Goal: Information Seeking & Learning: Learn about a topic

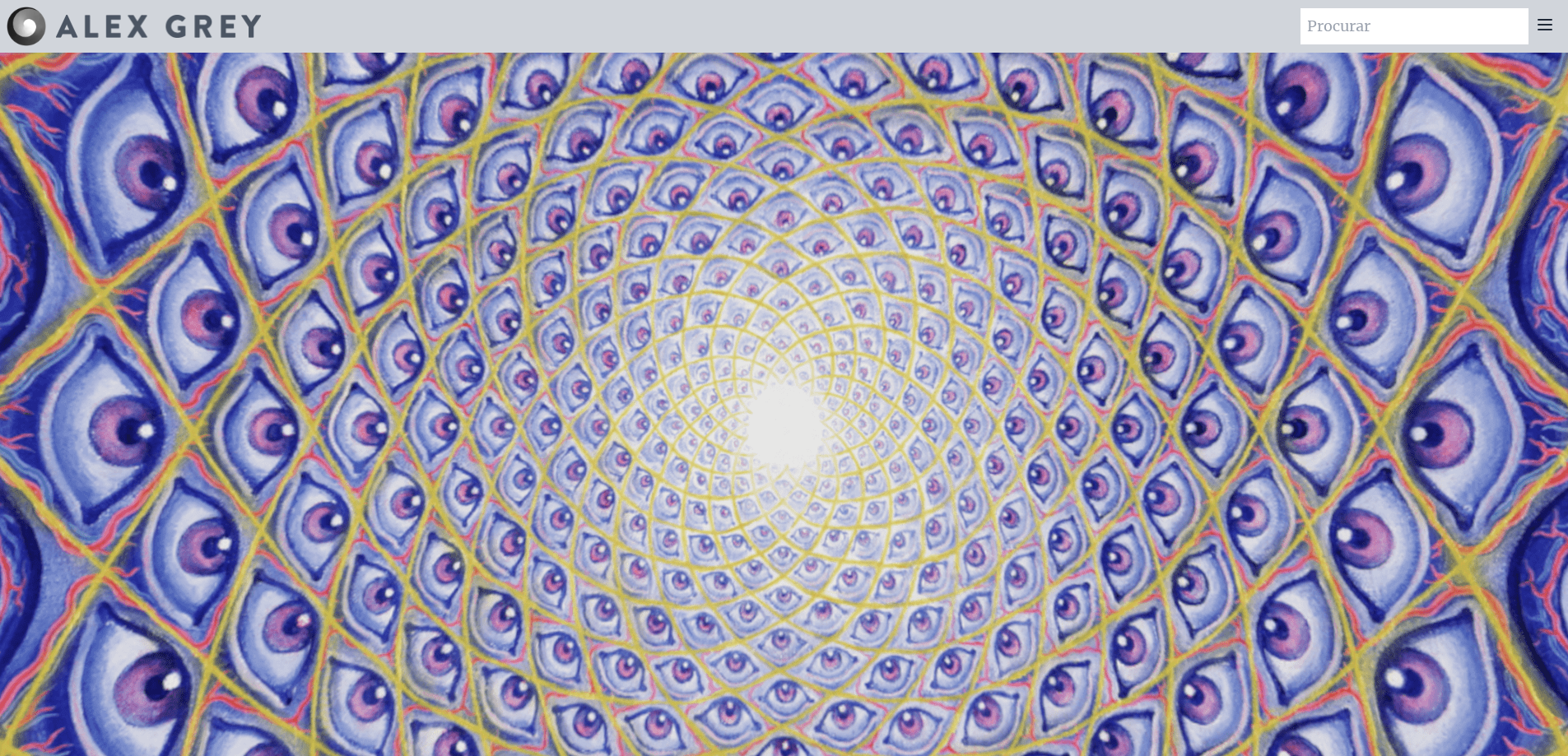
click at [1557, 27] on div at bounding box center [1544, 26] width 33 height 36
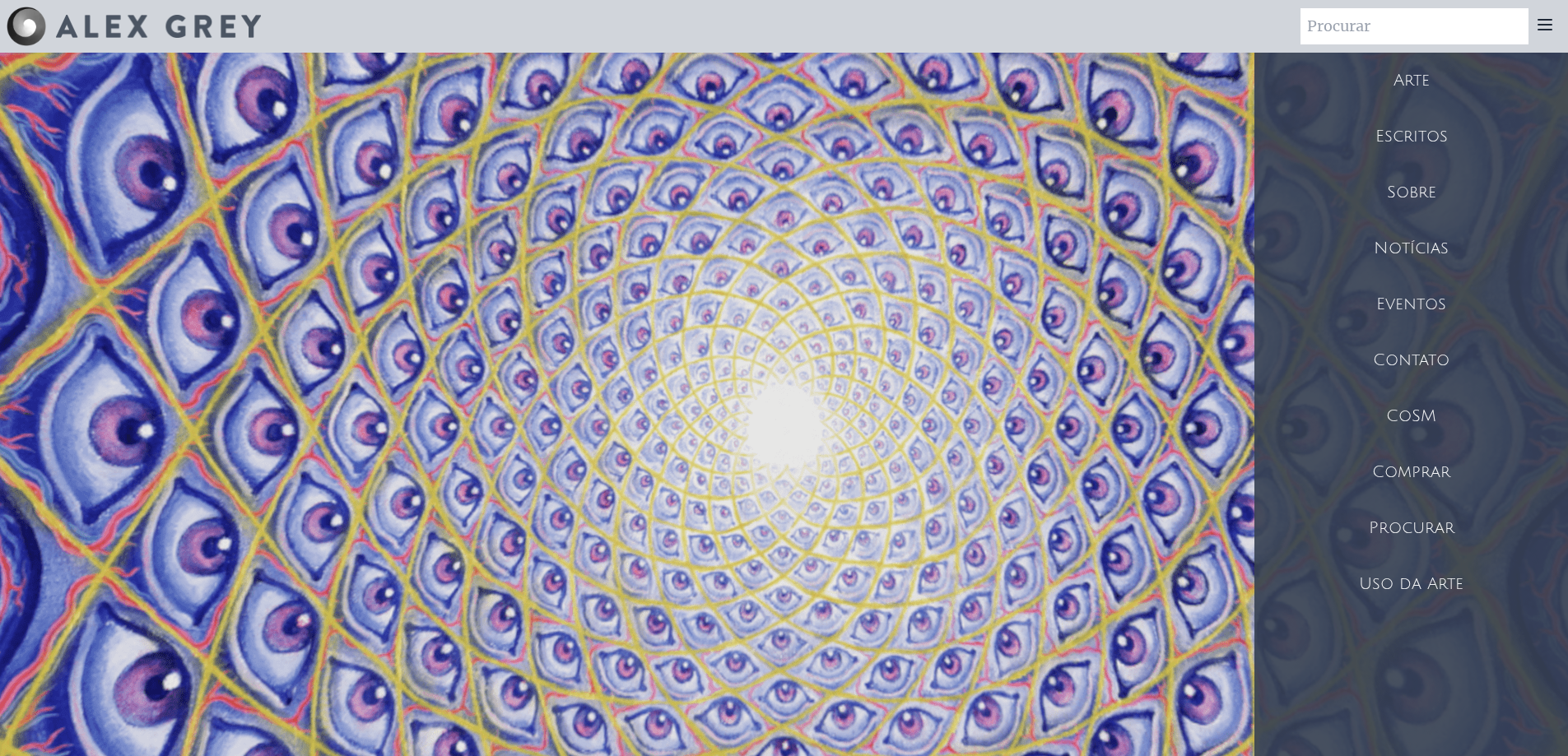
click at [1422, 133] on font "Escritos" at bounding box center [1411, 136] width 73 height 18
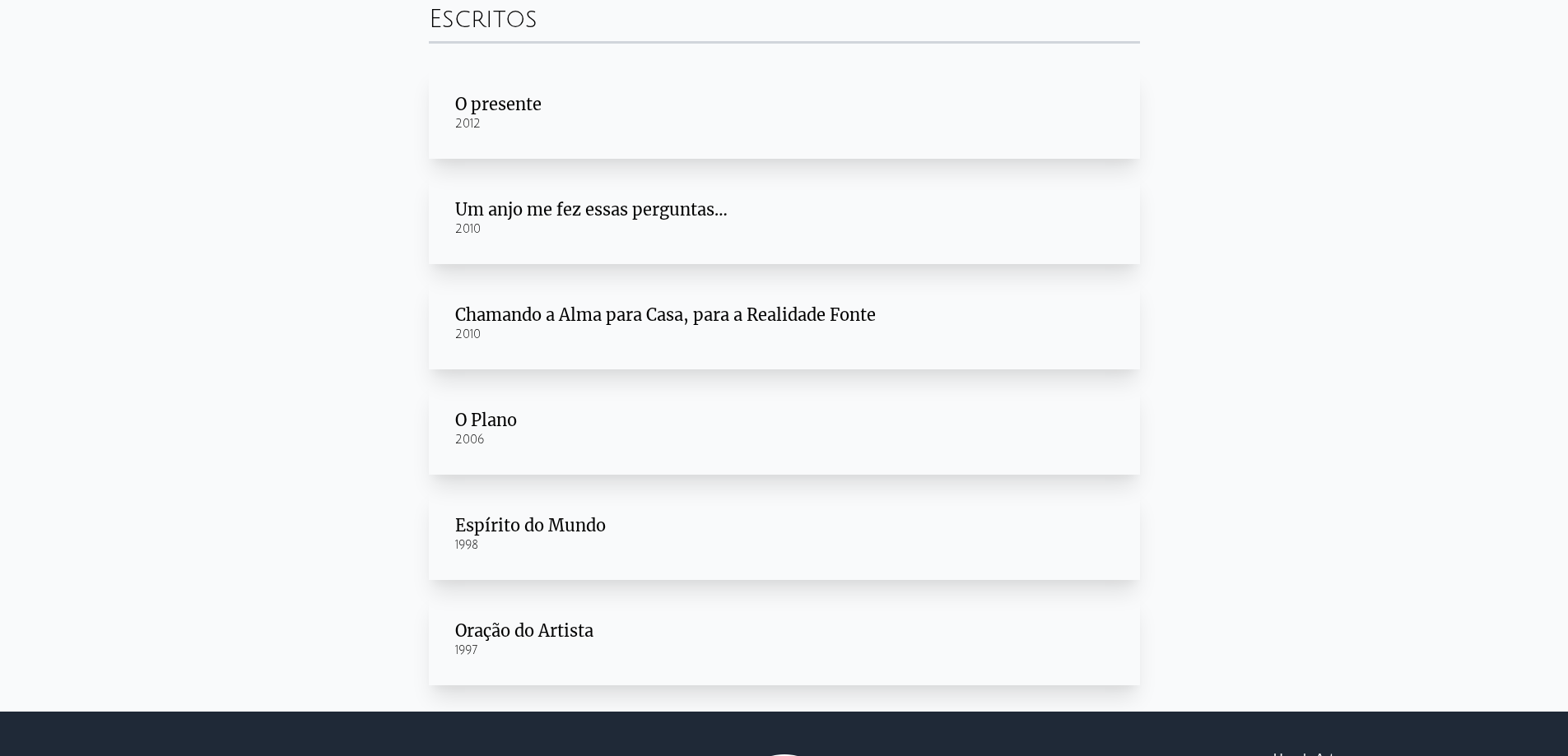
scroll to position [75, 0]
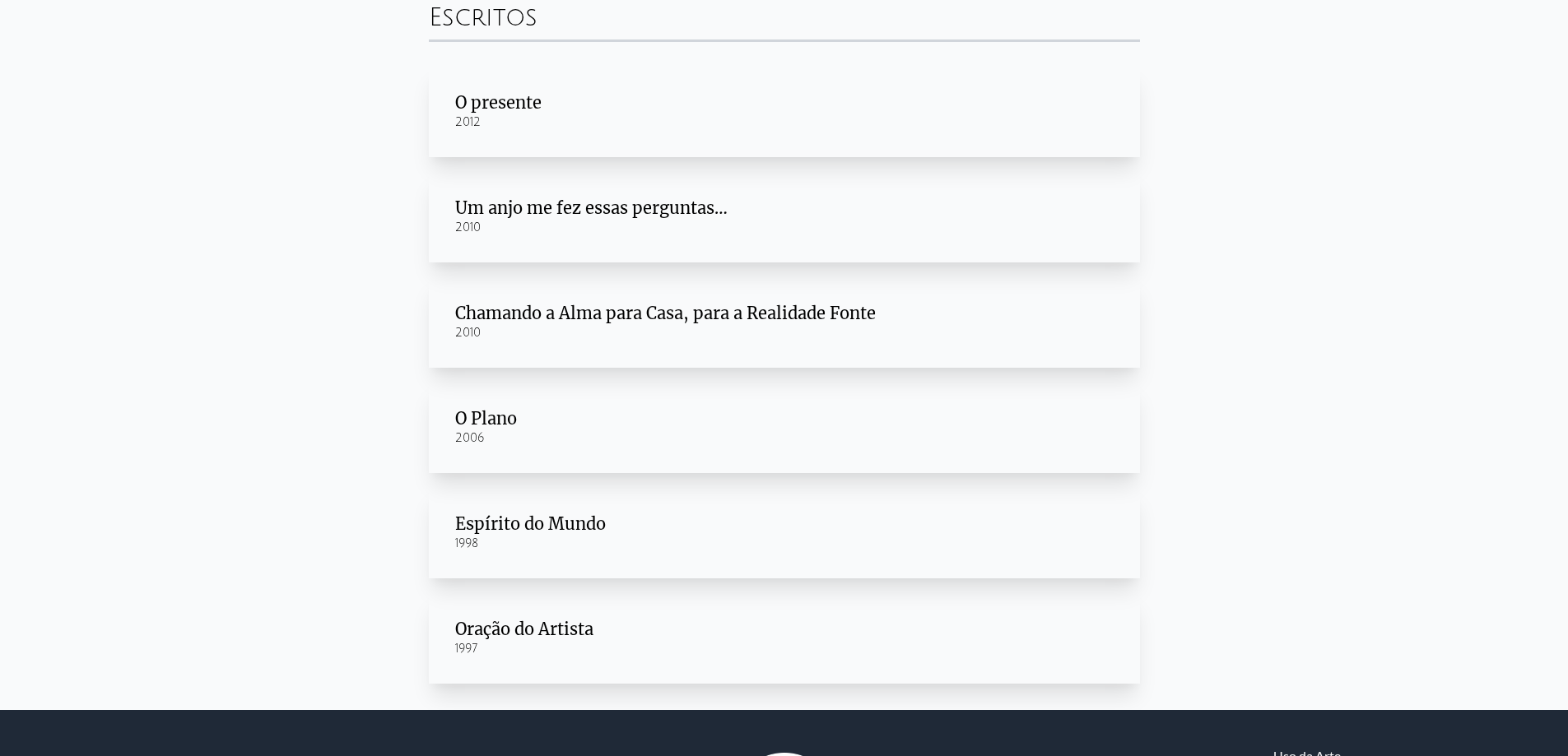
click at [538, 536] on div "1998" at bounding box center [784, 543] width 658 height 16
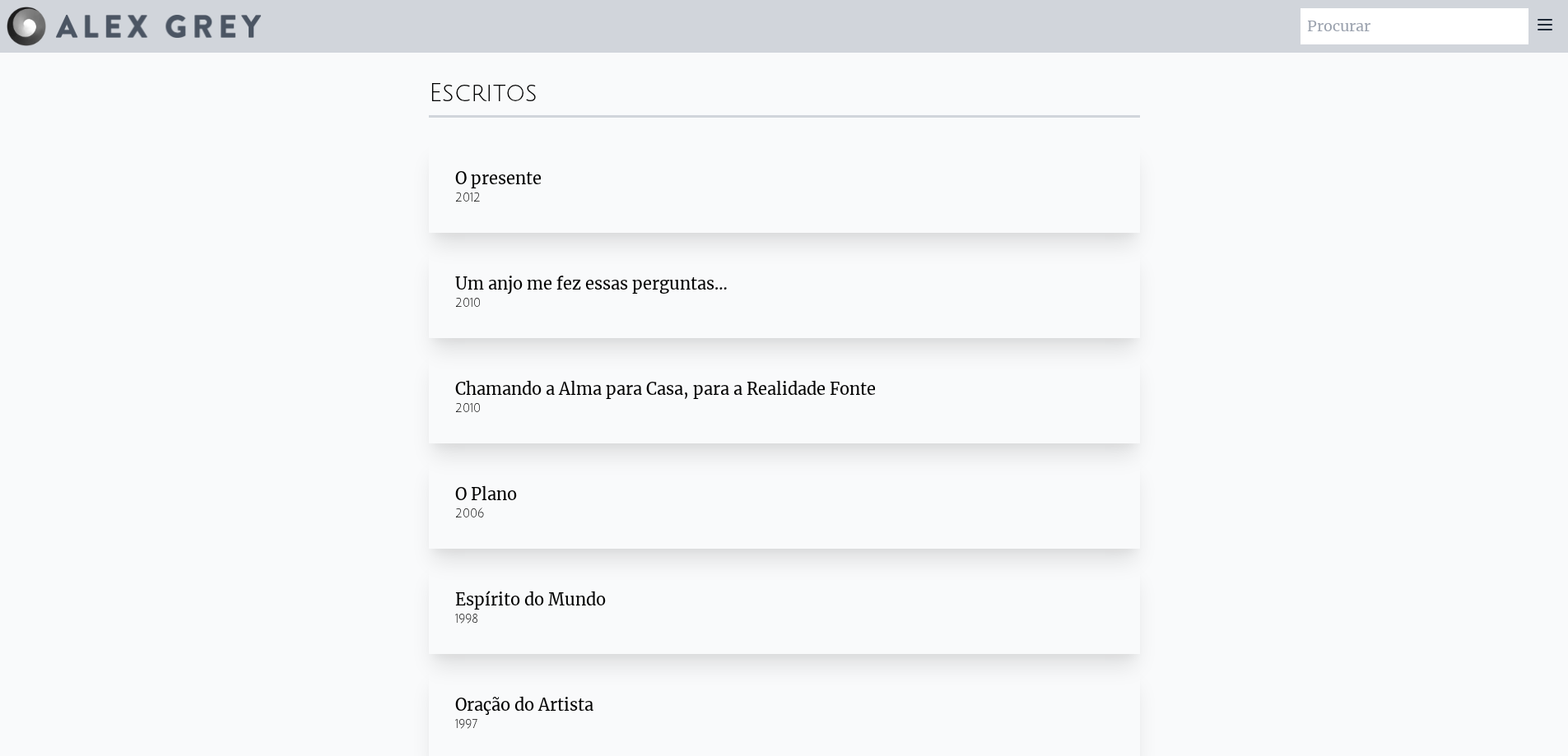
click at [1554, 29] on icon at bounding box center [1544, 25] width 20 height 20
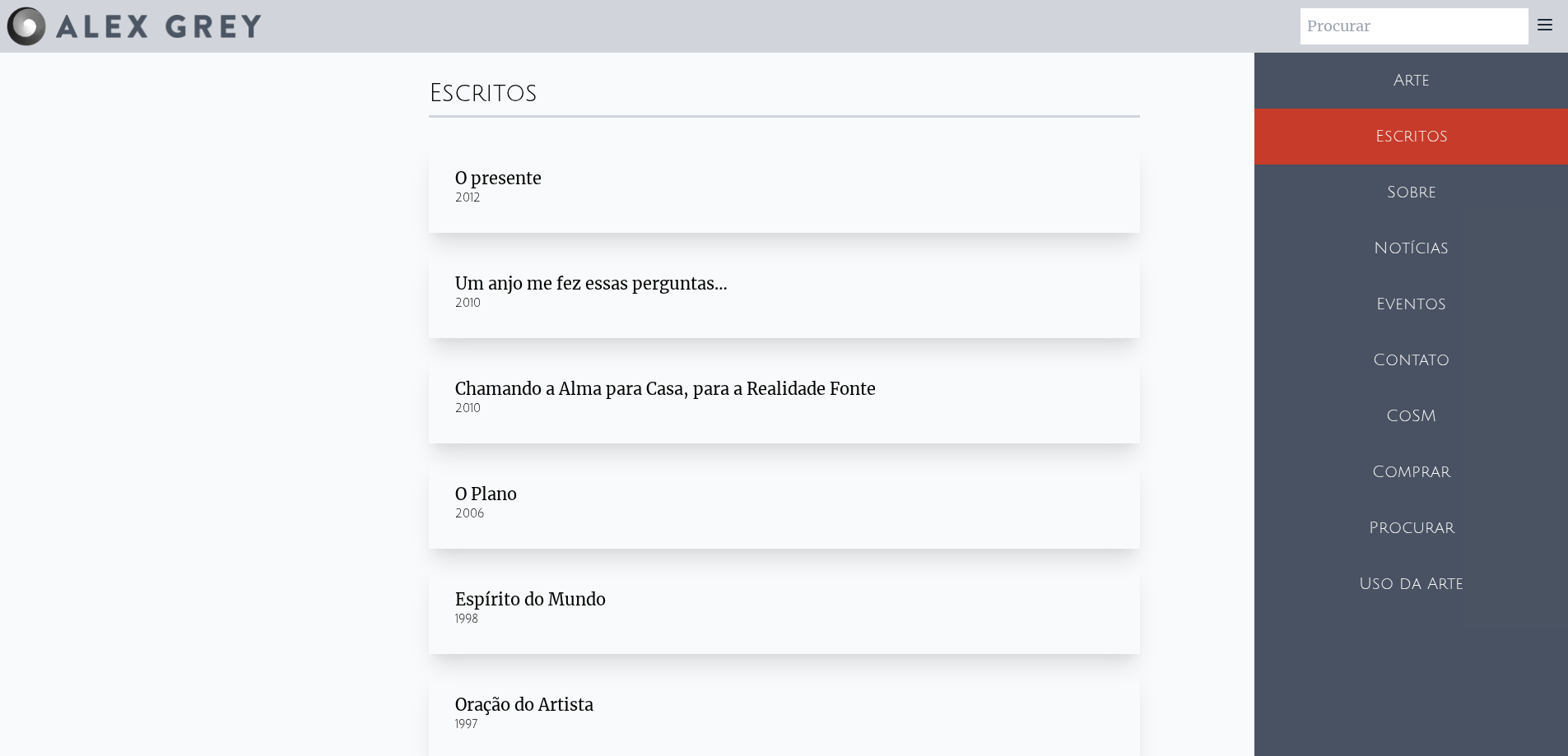
click at [1426, 409] on font "CoSM" at bounding box center [1411, 416] width 50 height 18
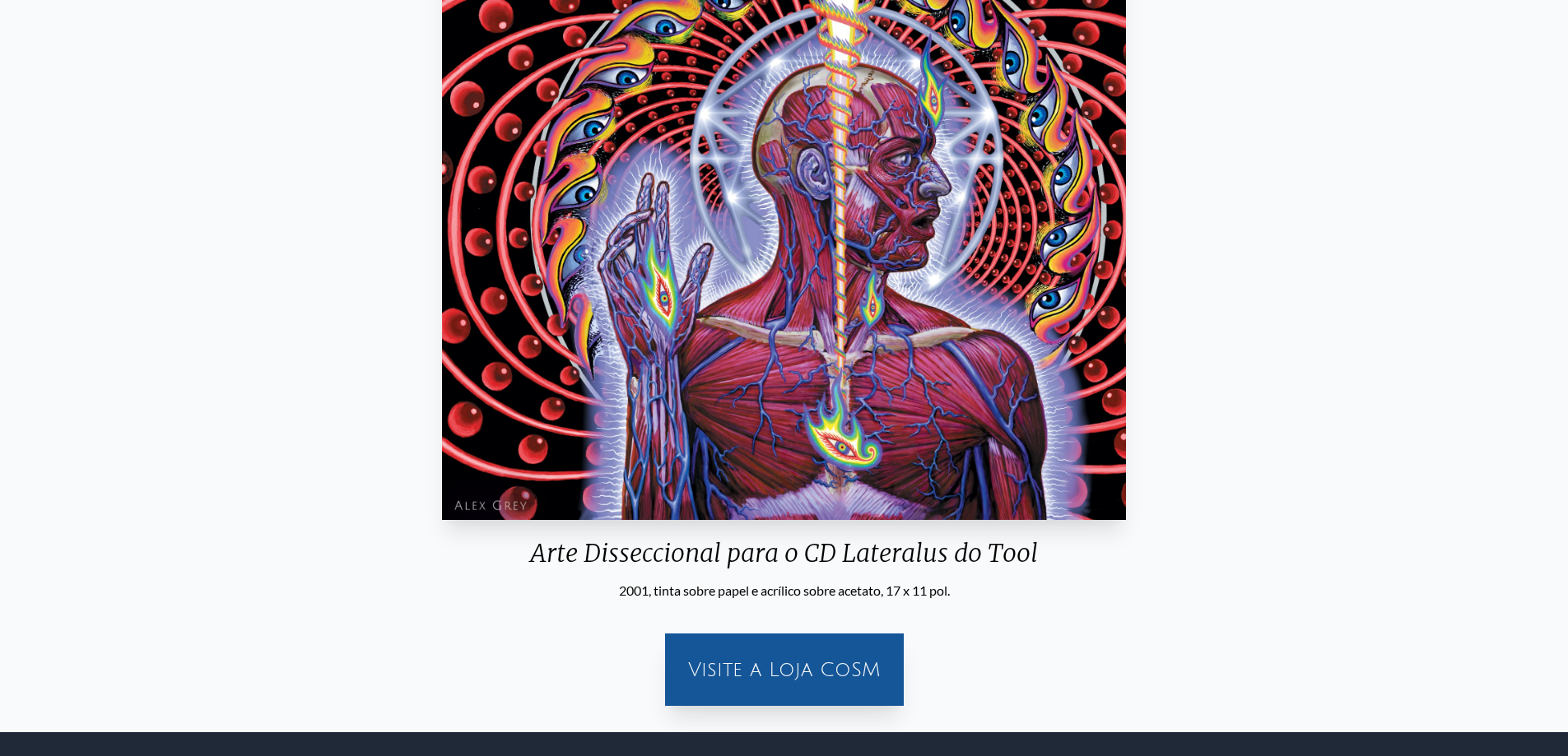
scroll to position [298, 0]
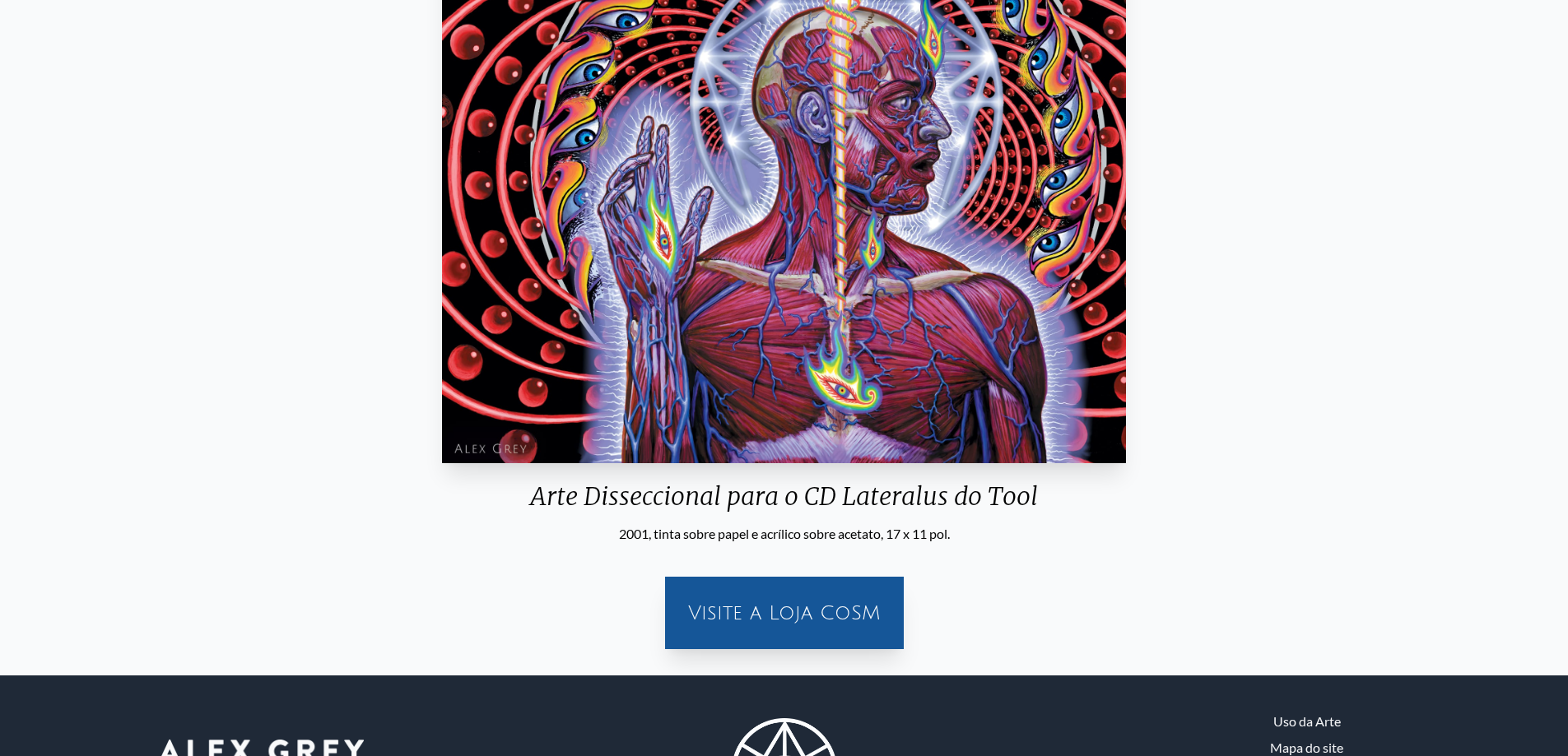
click at [834, 632] on div "Visite a Loja CoSM" at bounding box center [784, 614] width 219 height 53
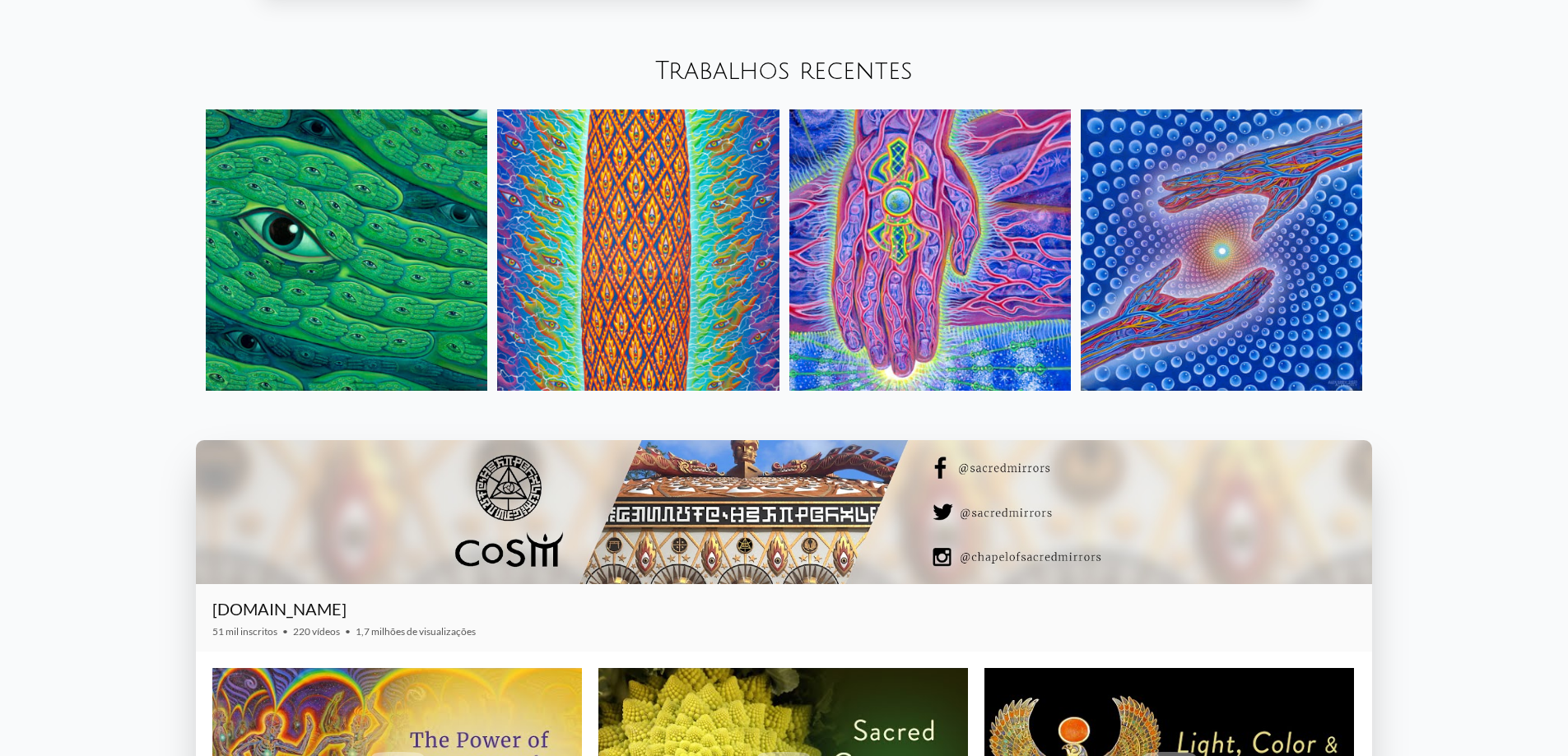
scroll to position [2355, 0]
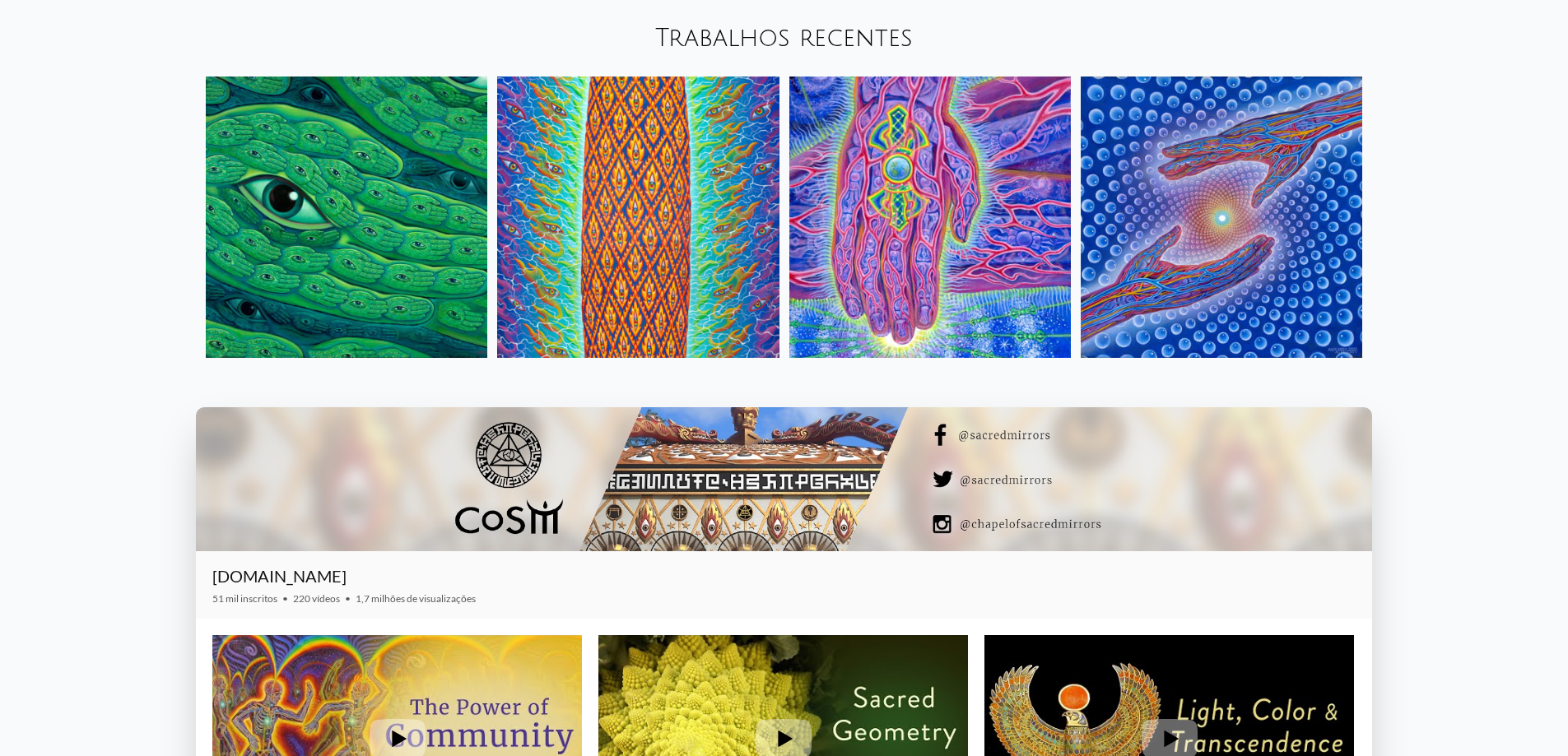
click at [319, 181] on img at bounding box center [346, 217] width 282 height 282
click at [922, 174] on img at bounding box center [930, 217] width 282 height 282
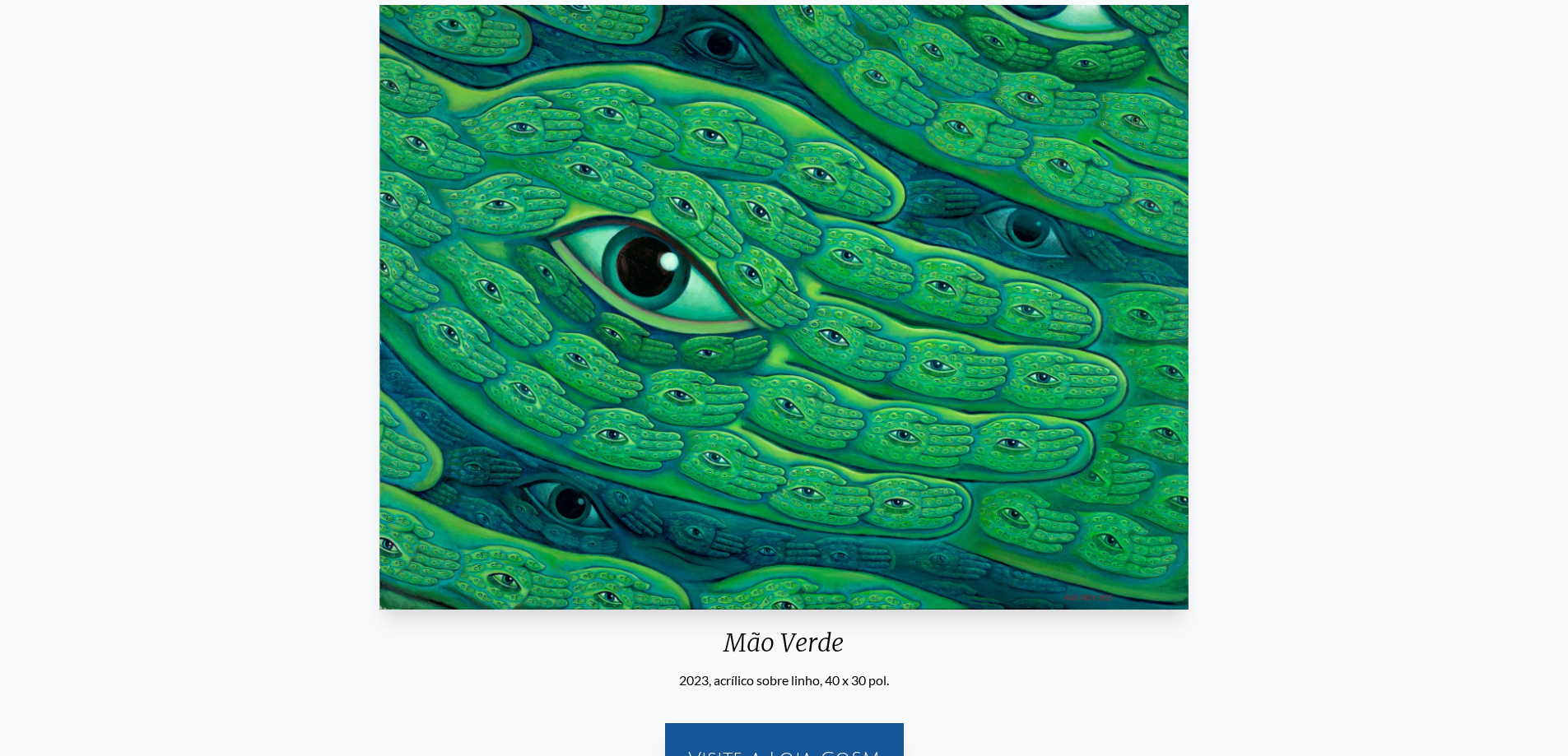
scroll to position [408, 0]
